Goal: Transaction & Acquisition: Subscribe to service/newsletter

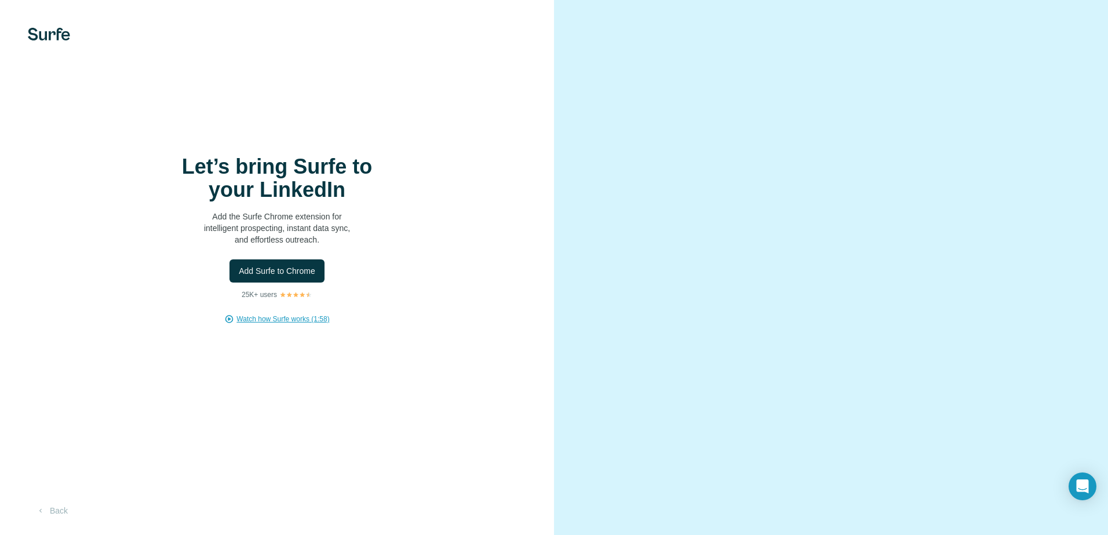
click at [273, 319] on span "Watch how Surfe works (1:58)" at bounding box center [282, 319] width 93 height 10
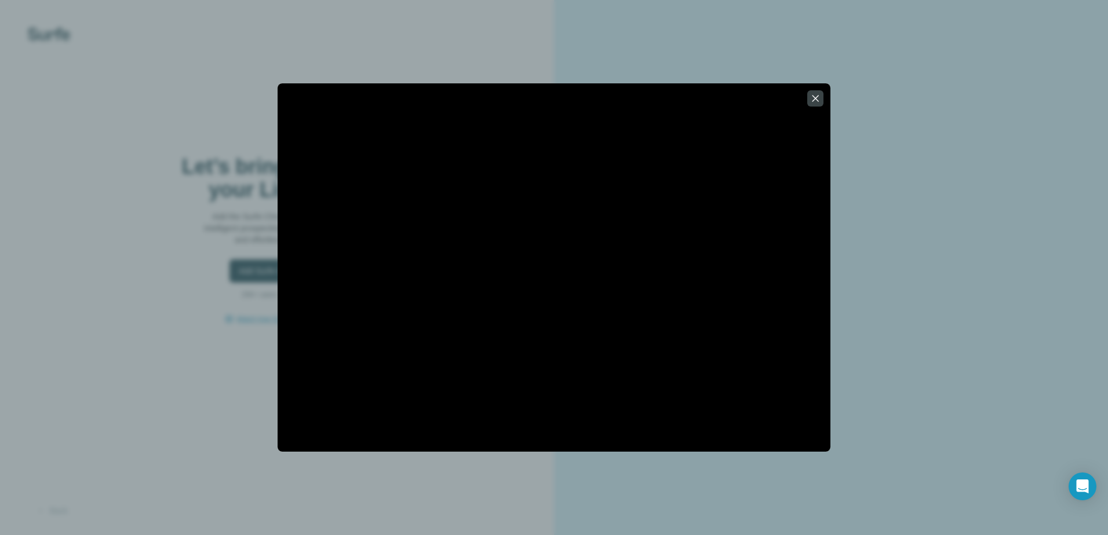
click at [107, 115] on div at bounding box center [554, 267] width 1108 height 535
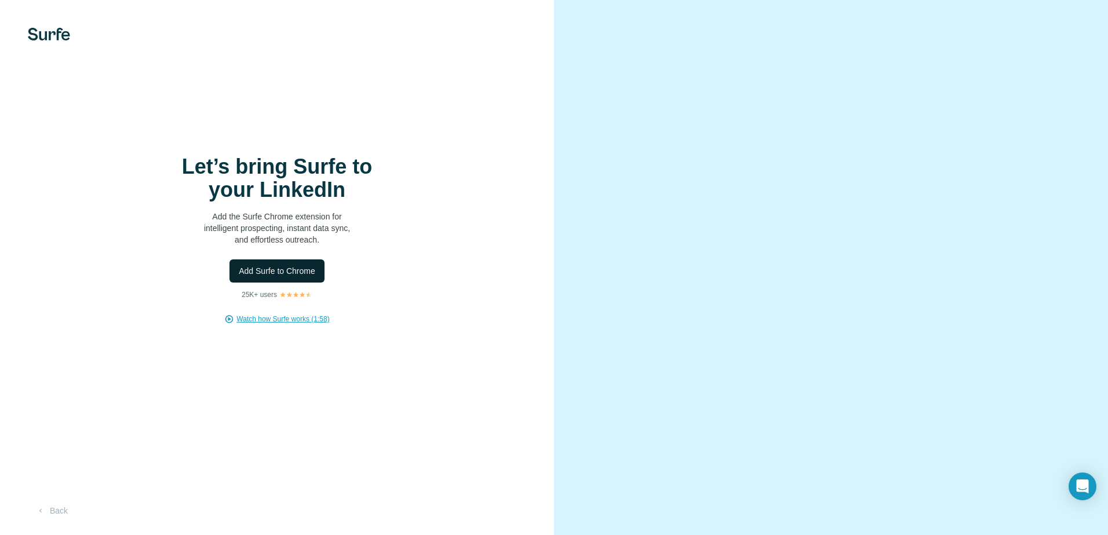
click at [272, 272] on span "Add Surfe to Chrome" at bounding box center [277, 271] width 76 height 12
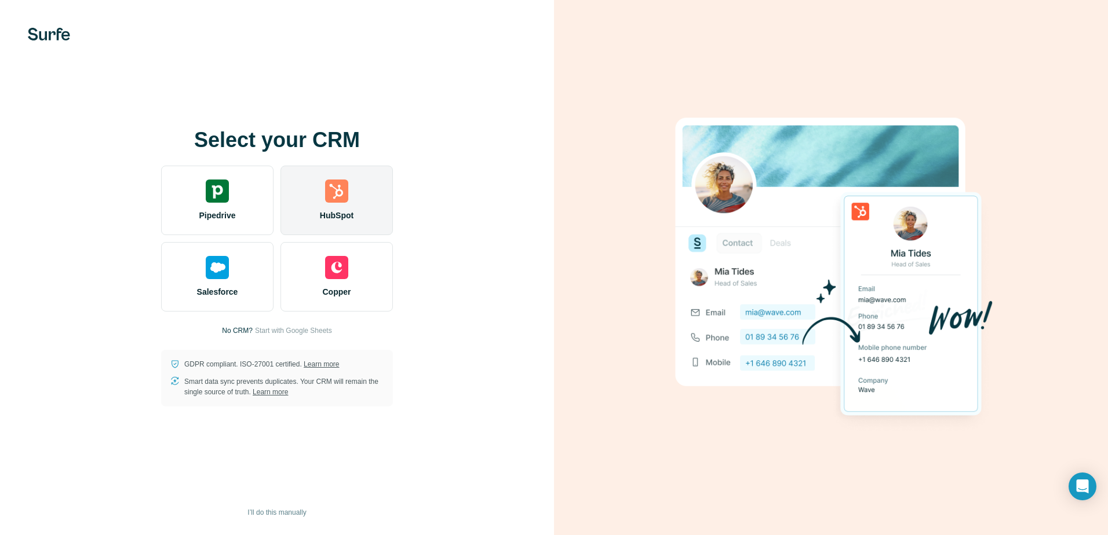
click at [335, 207] on div "HubSpot" at bounding box center [336, 201] width 112 height 70
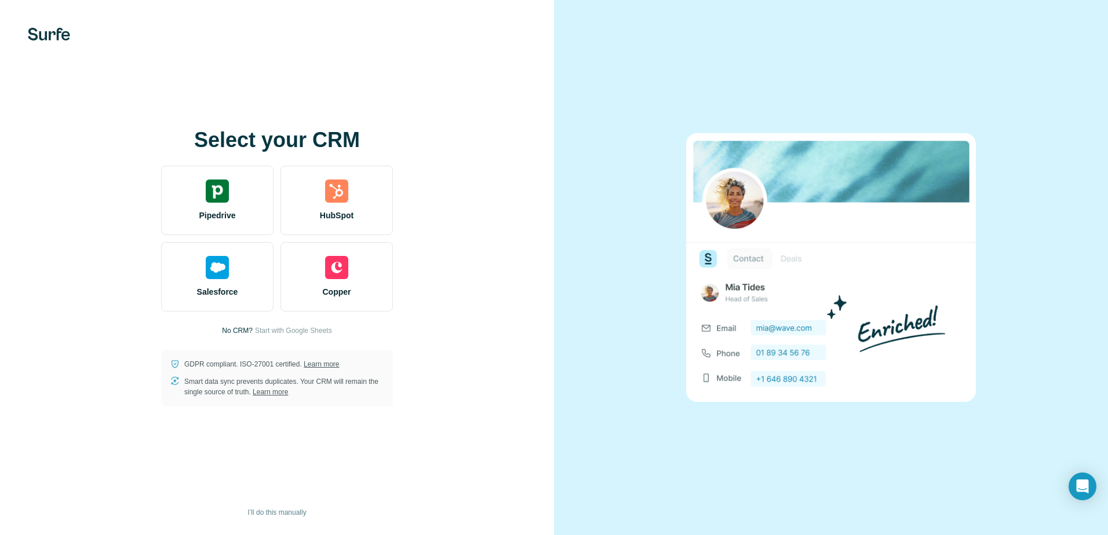
click at [80, 360] on div "Select your CRM Pipedrive HubSpot Salesforce Copper No CRM? Start with Google S…" at bounding box center [276, 268] width 507 height 278
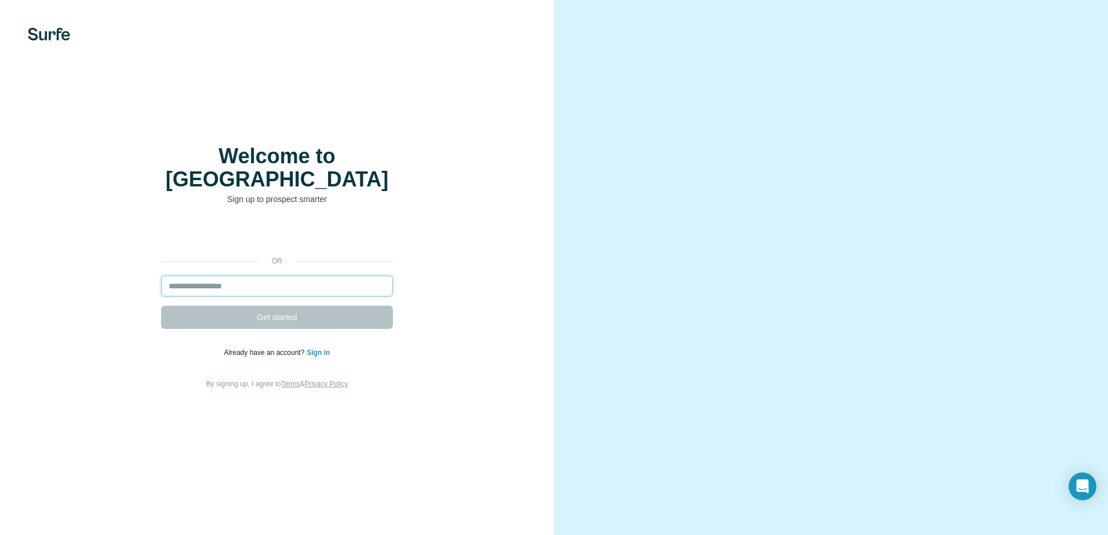
click at [211, 276] on input "email" at bounding box center [277, 286] width 232 height 21
type input "**********"
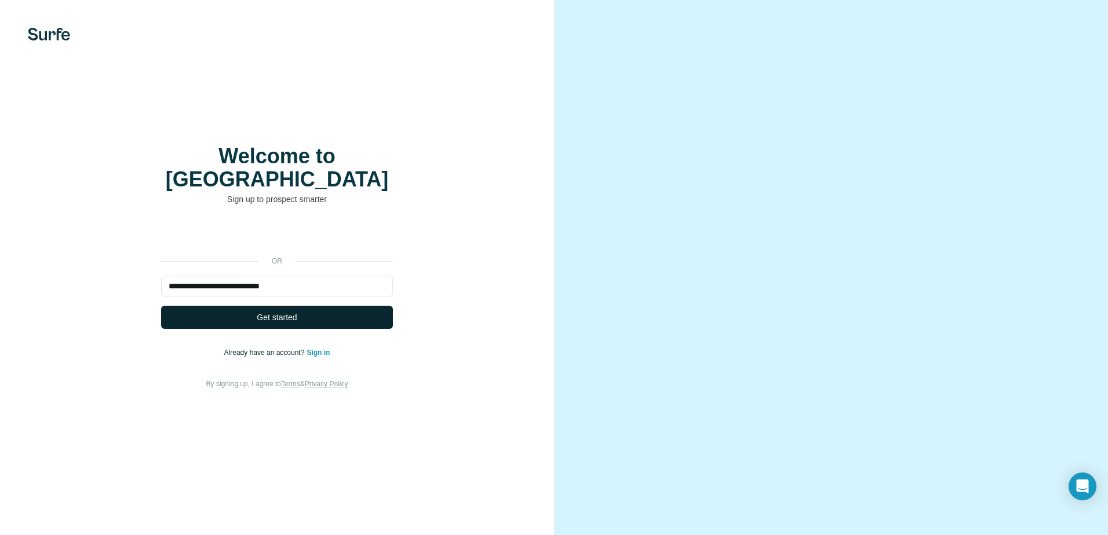
click at [268, 312] on span "Get started" at bounding box center [277, 318] width 40 height 12
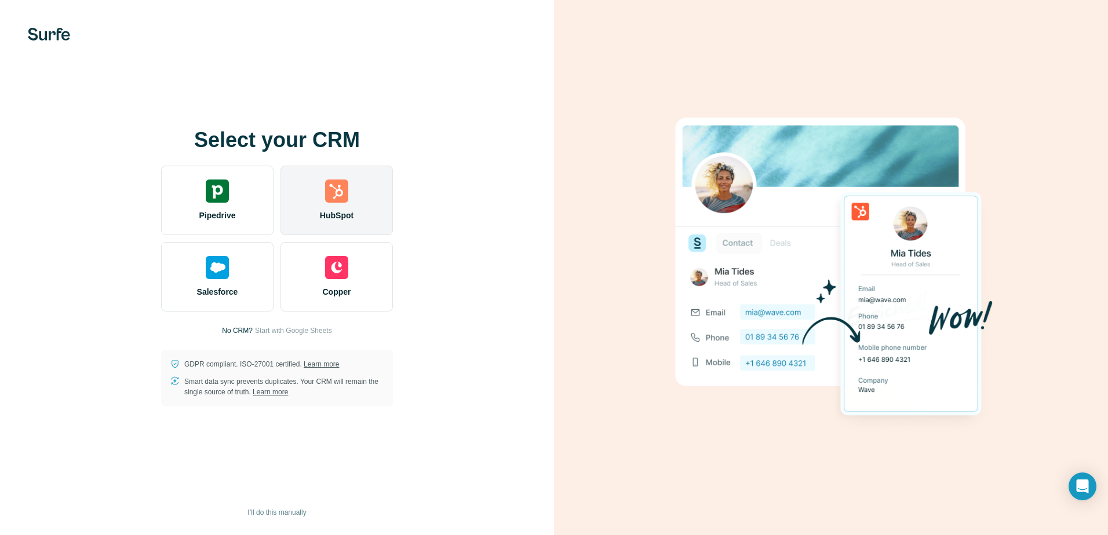
click at [334, 206] on div "HubSpot" at bounding box center [336, 201] width 112 height 70
